Goal: Transaction & Acquisition: Purchase product/service

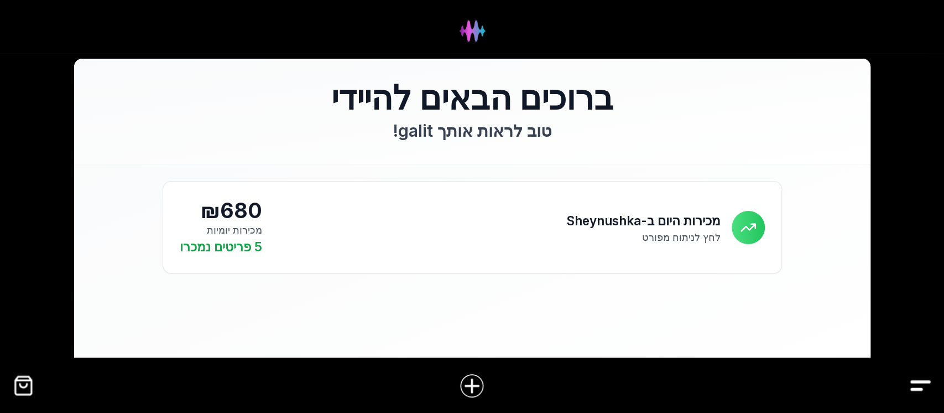
click at [19, 383] on img "קופה" at bounding box center [23, 385] width 25 height 25
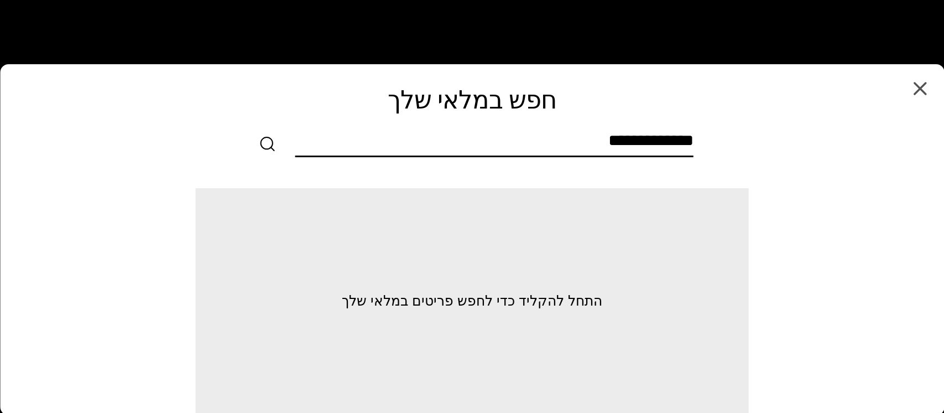
click at [575, 141] on input "text" at bounding box center [494, 143] width 398 height 25
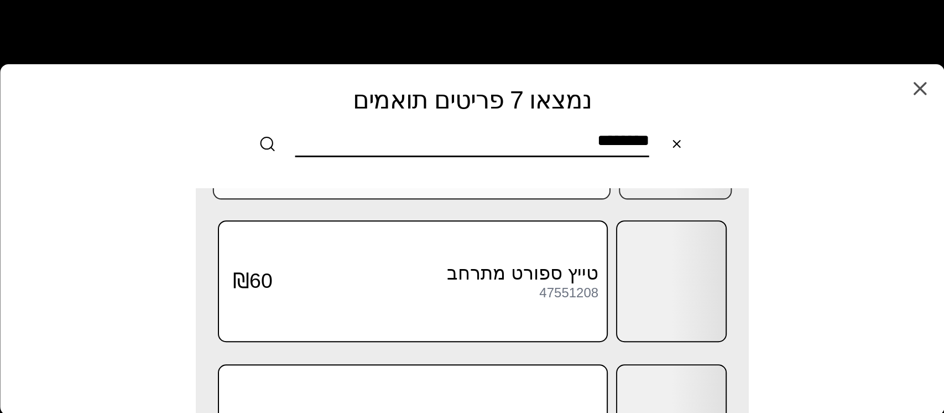
scroll to position [442, 0]
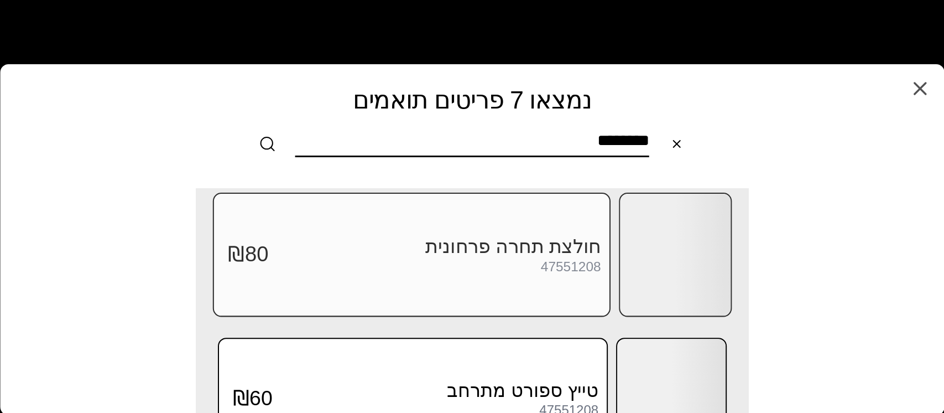
type input "********"
click at [655, 246] on div at bounding box center [675, 255] width 111 height 122
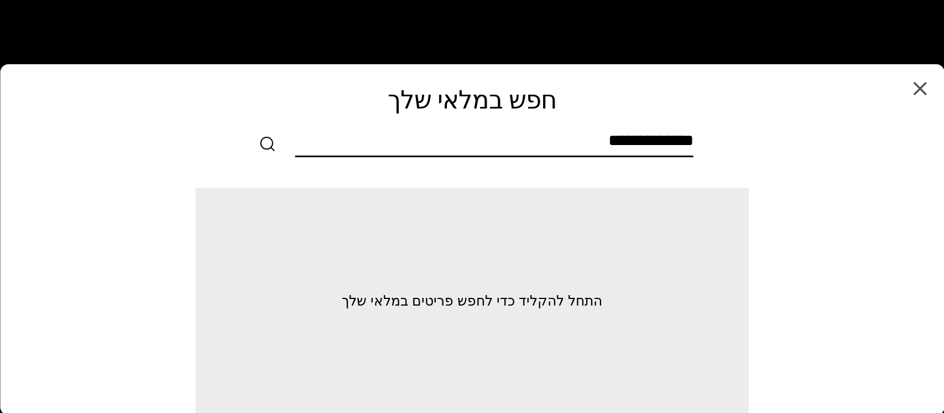
scroll to position [0, 0]
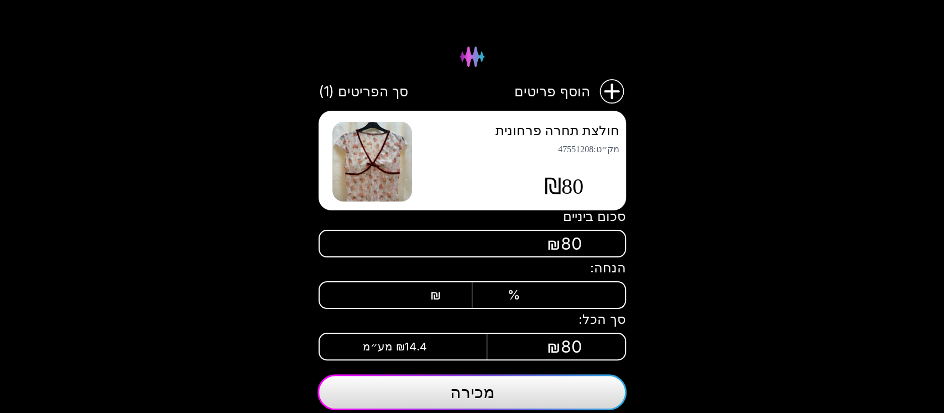
click at [500, 400] on button "מכירה" at bounding box center [471, 392] width 309 height 36
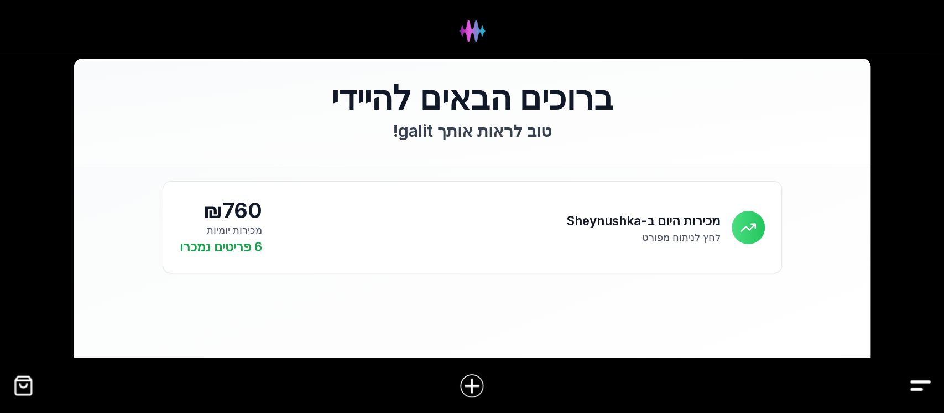
click at [27, 388] on img "קופה" at bounding box center [23, 385] width 25 height 25
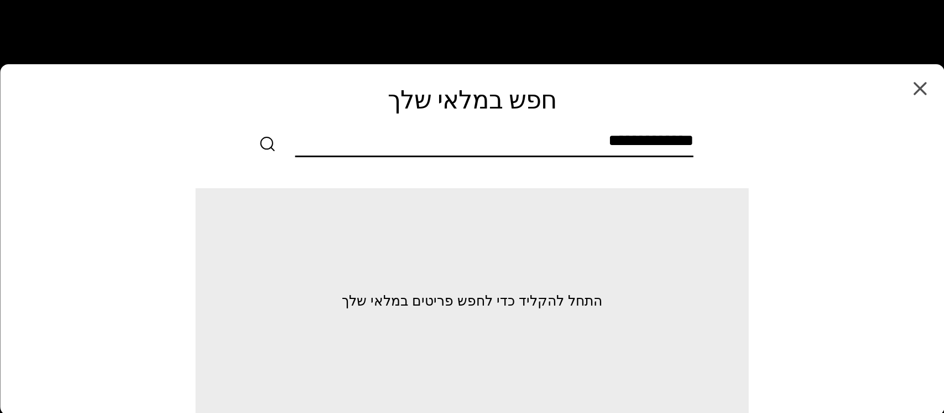
click at [588, 141] on input "text" at bounding box center [494, 143] width 398 height 25
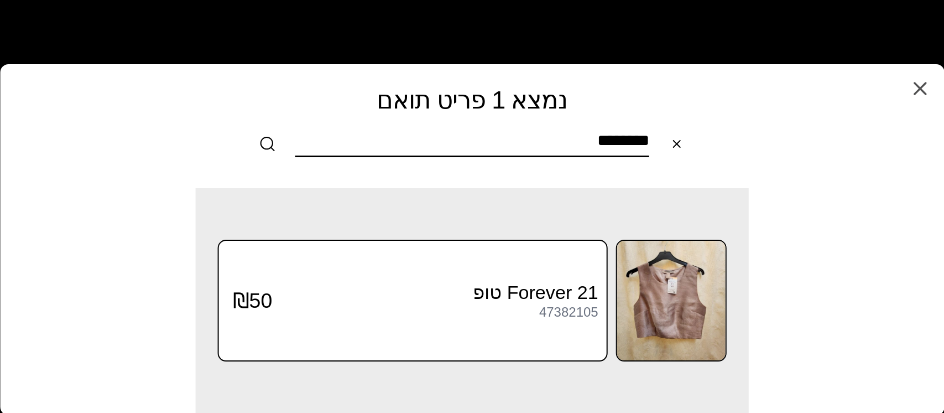
drag, startPoint x: 547, startPoint y: 134, endPoint x: 734, endPoint y: 144, distance: 187.7
click at [734, 144] on div "********" at bounding box center [471, 144] width 895 height 27
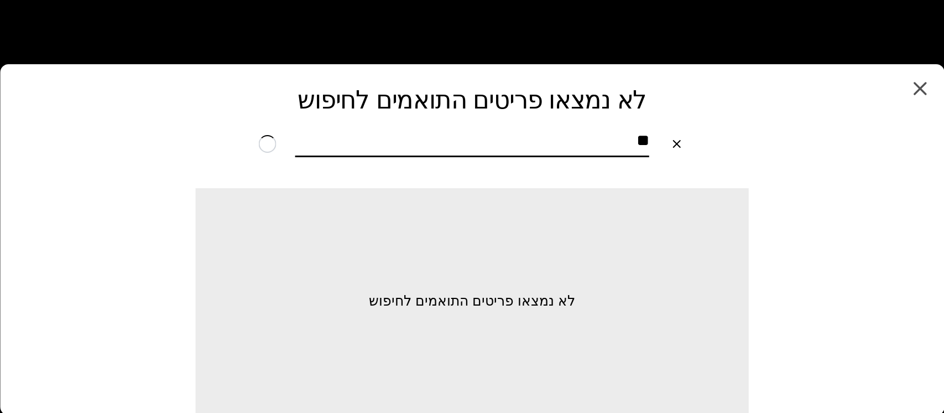
type input "*"
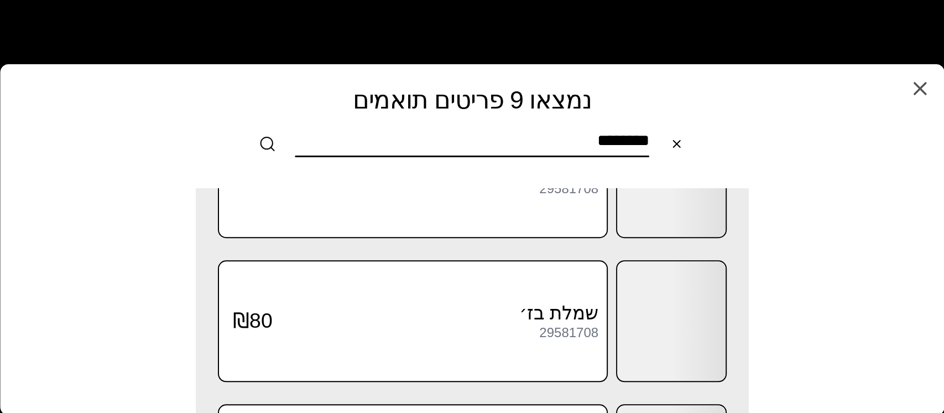
scroll to position [811, 0]
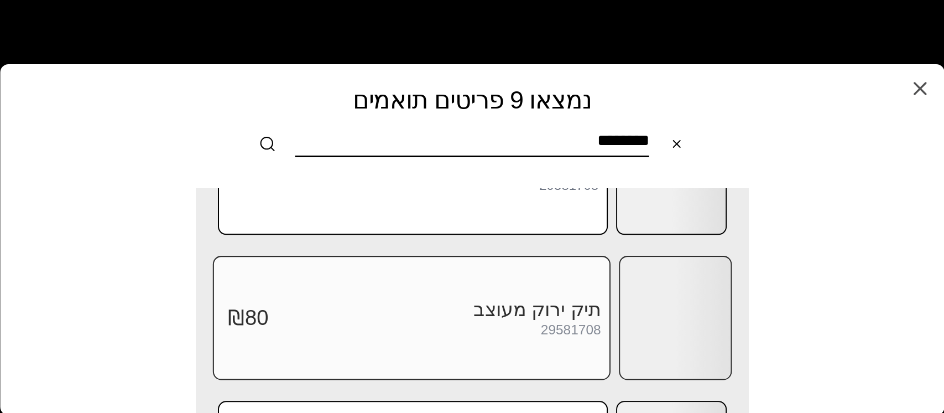
type input "********"
click at [658, 318] on div at bounding box center [675, 318] width 111 height 122
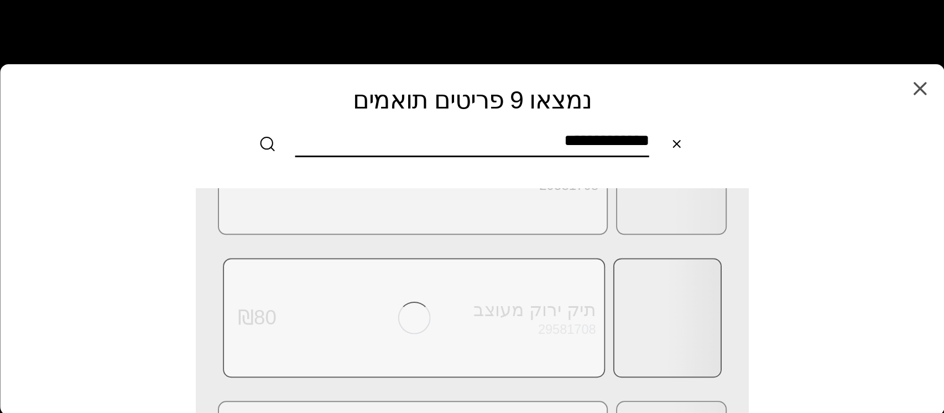
scroll to position [0, 0]
